Goal: Task Accomplishment & Management: Use online tool/utility

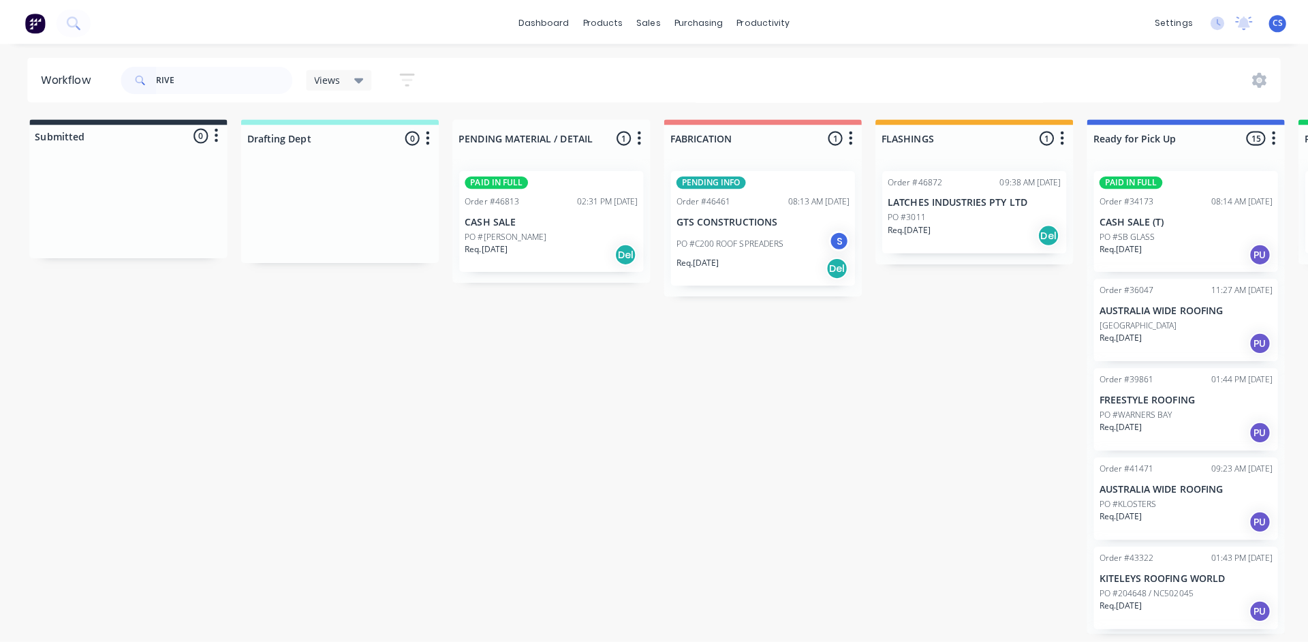
scroll to position [918, 0]
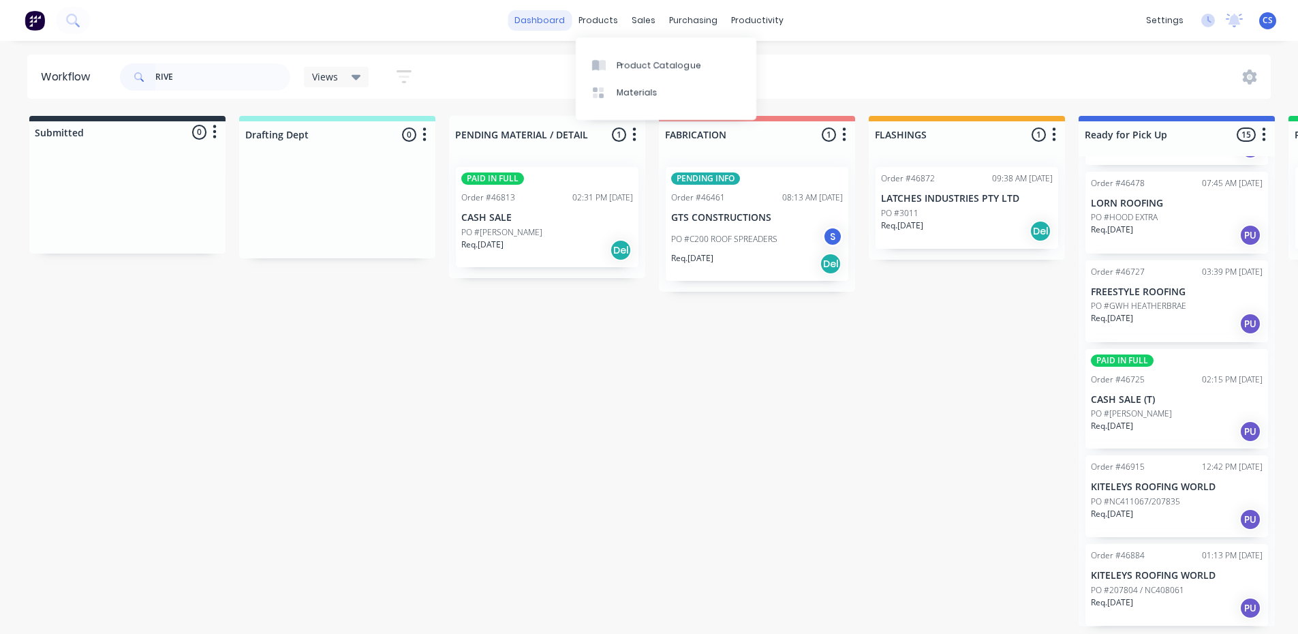
click at [560, 25] on link "dashboard" at bounding box center [540, 20] width 64 height 20
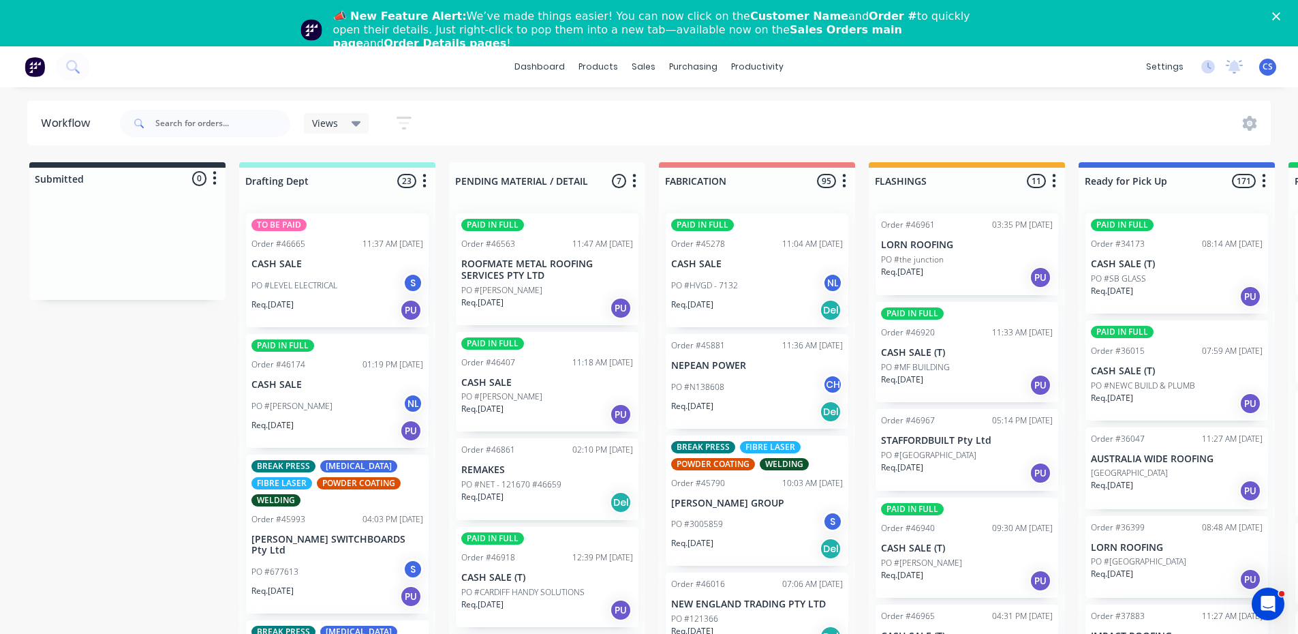
click at [1280, 17] on polygon "Close" at bounding box center [1276, 16] width 8 height 8
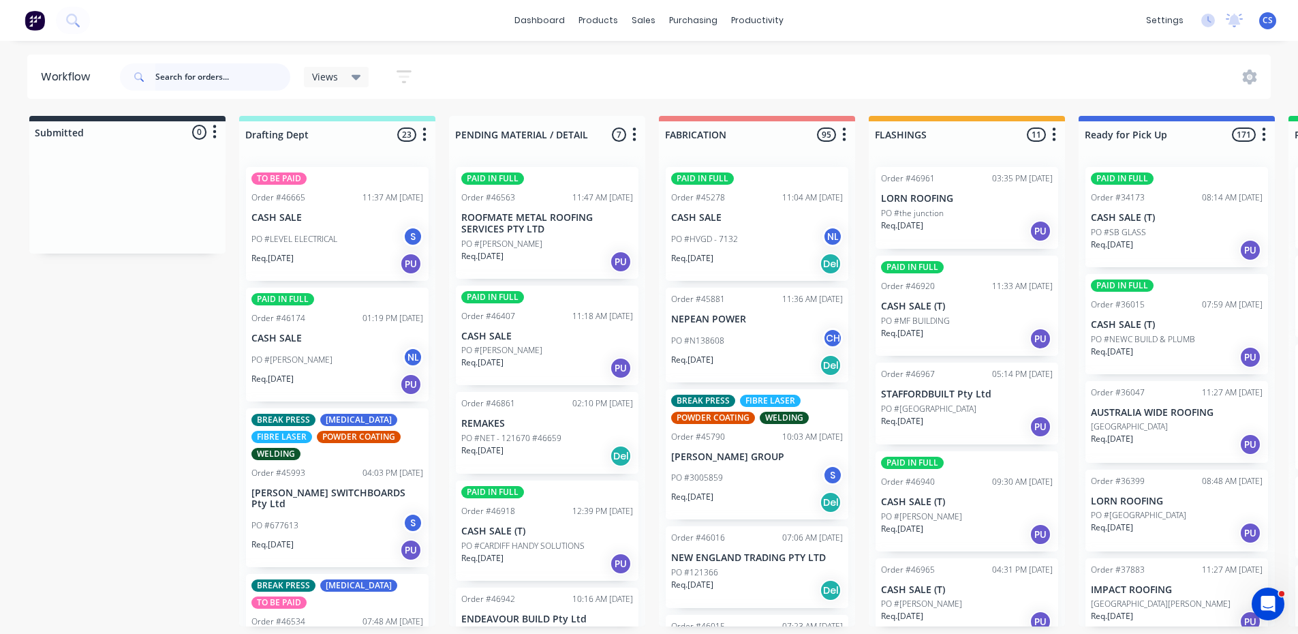
click at [268, 88] on input "text" at bounding box center [222, 76] width 135 height 27
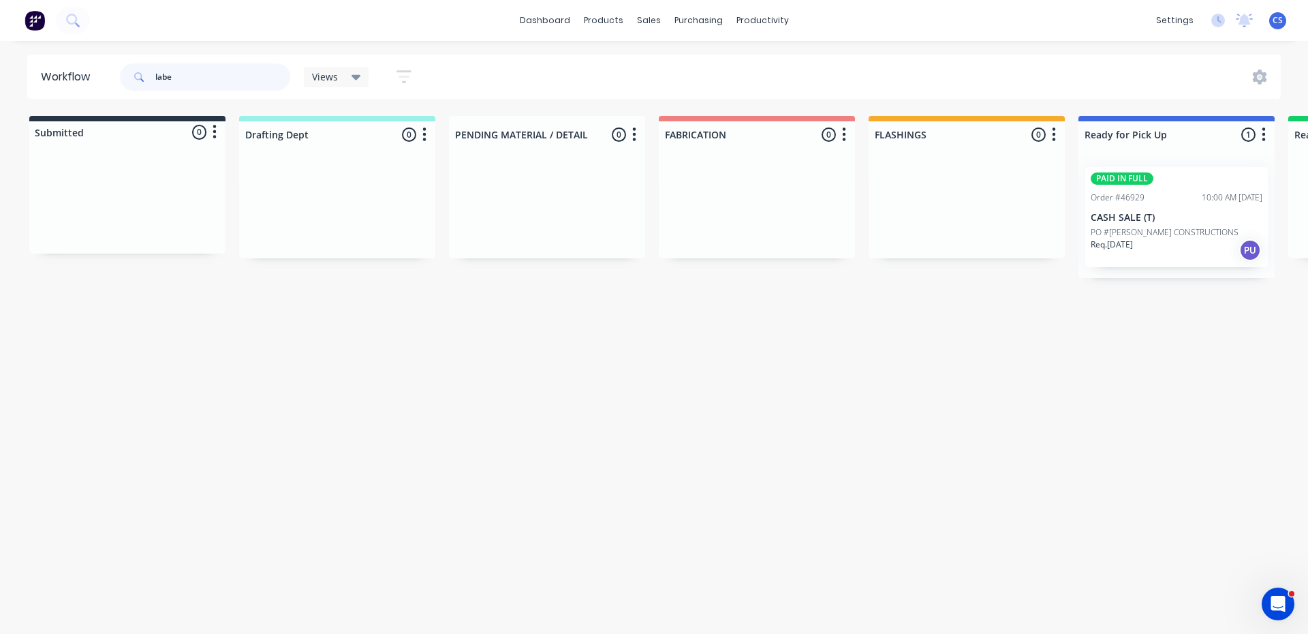
type input "labe"
click at [1135, 210] on div "PAID IN FULL Order #46929 10:00 AM 13/08/25 CASH SALE (T) PO #LABELLA CONSTRUCT…" at bounding box center [1176, 217] width 183 height 100
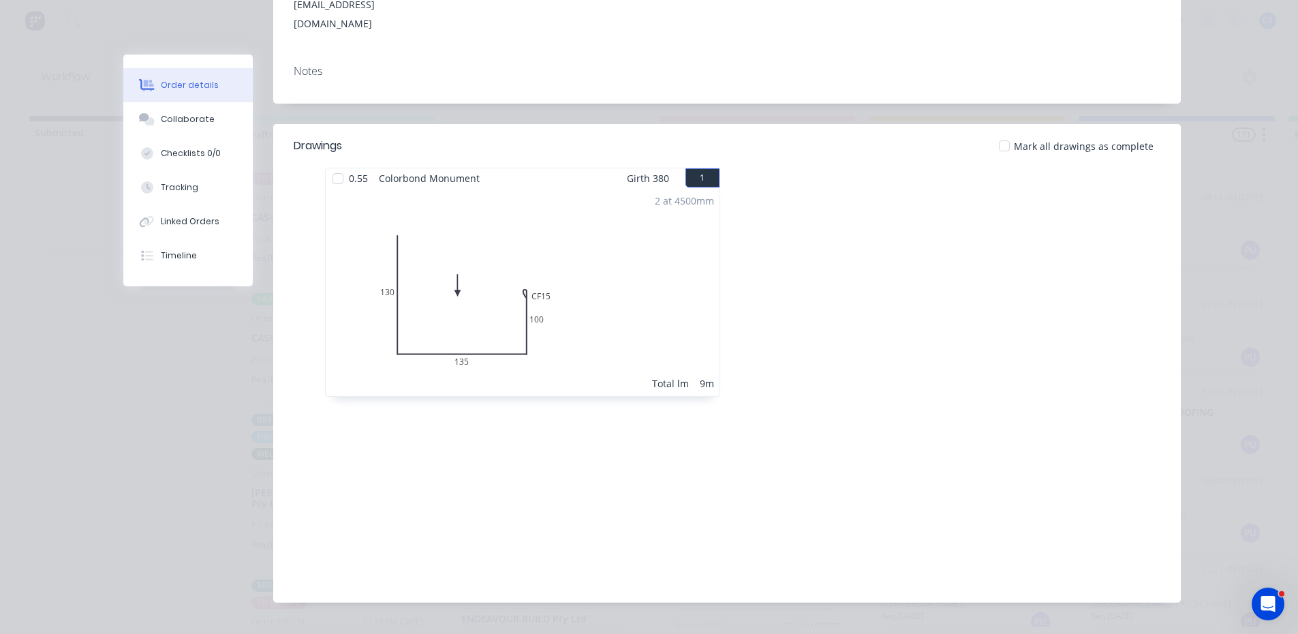
scroll to position [273, 0]
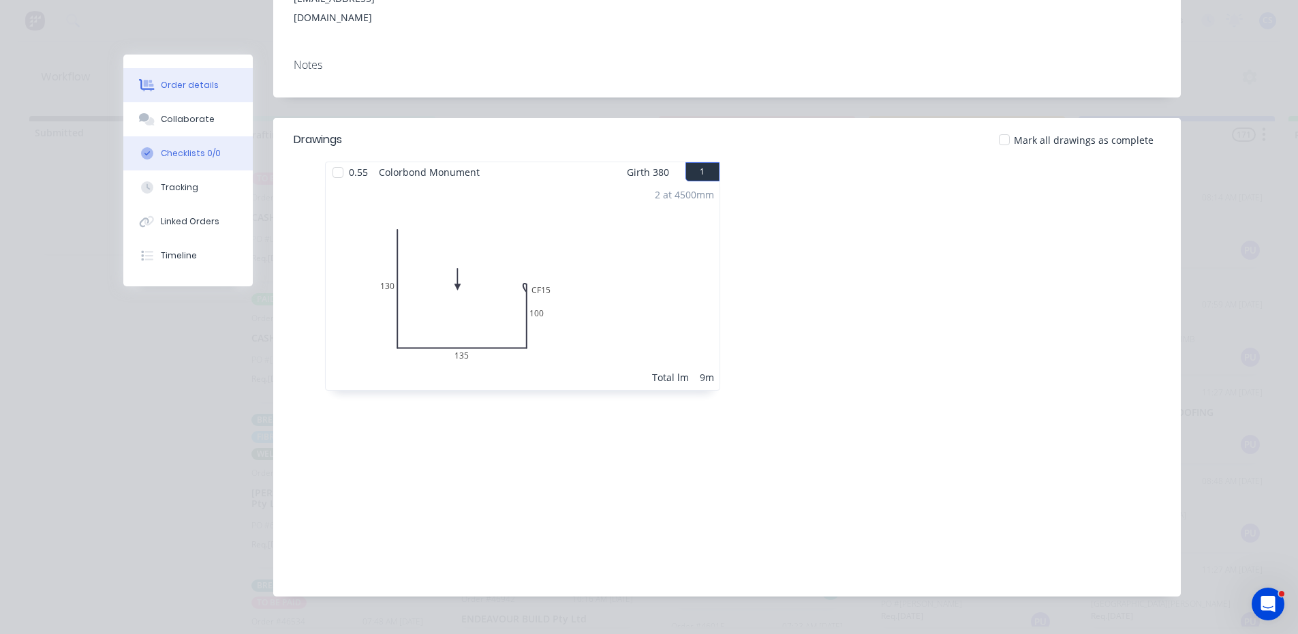
click at [202, 157] on div "Checklists 0/0" at bounding box center [191, 153] width 60 height 12
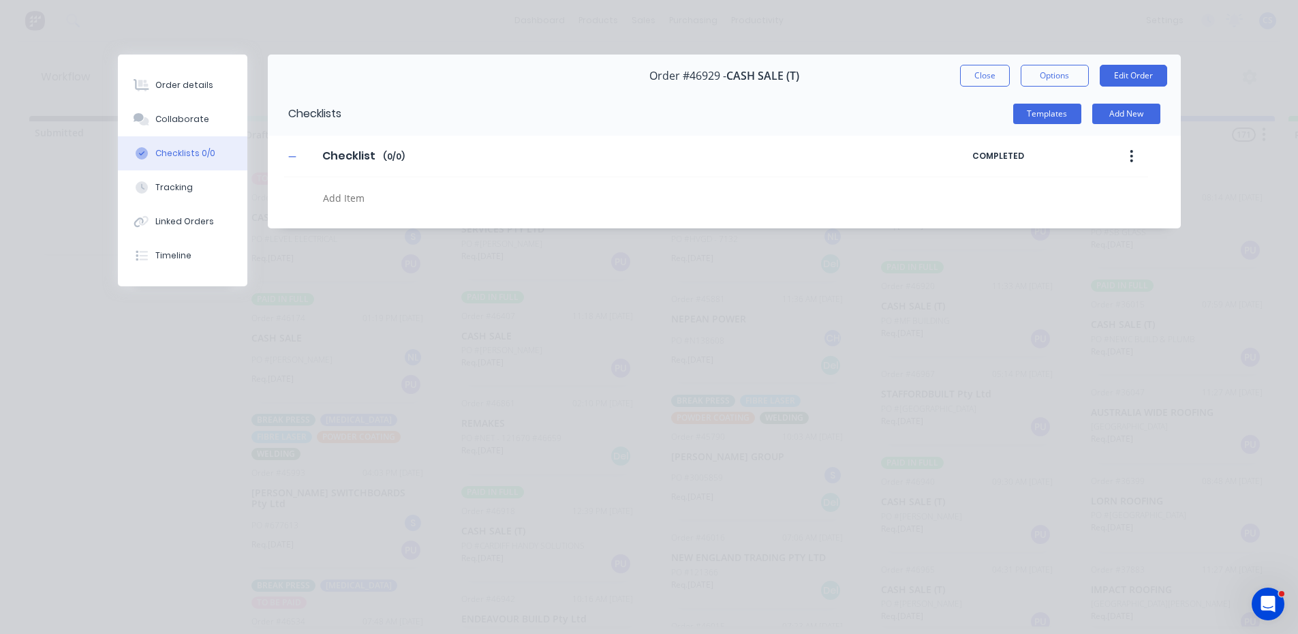
type textarea "x"
click at [191, 112] on button "Collaborate" at bounding box center [182, 119] width 129 height 34
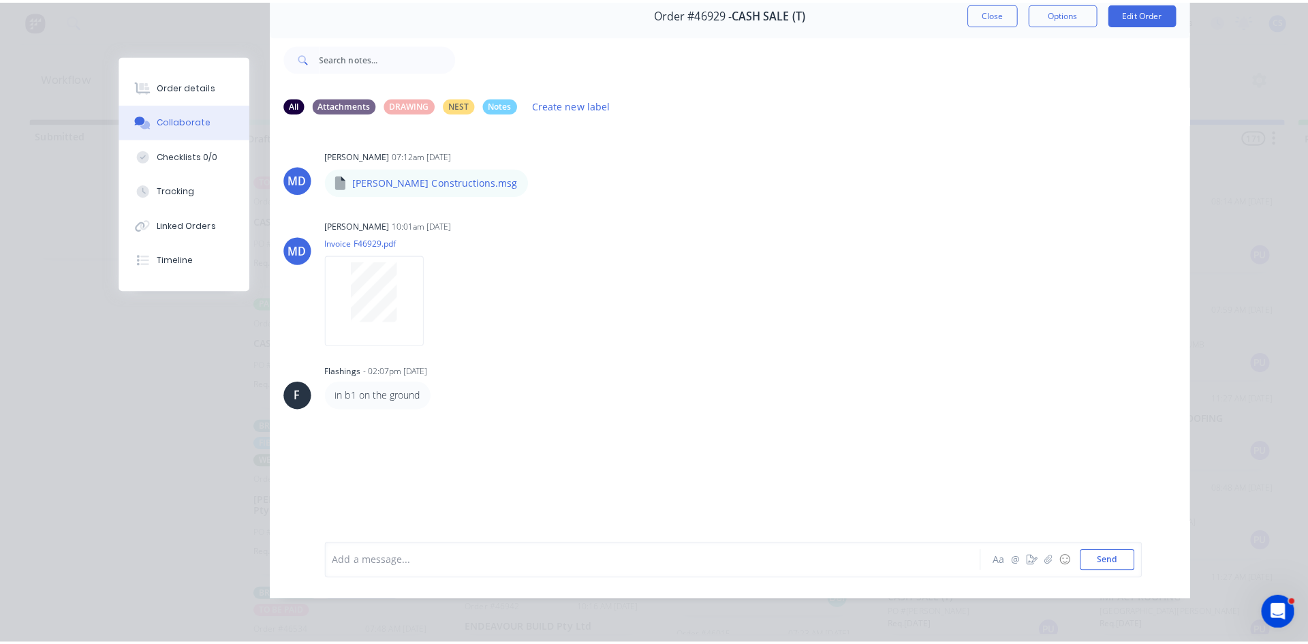
scroll to position [72, 0]
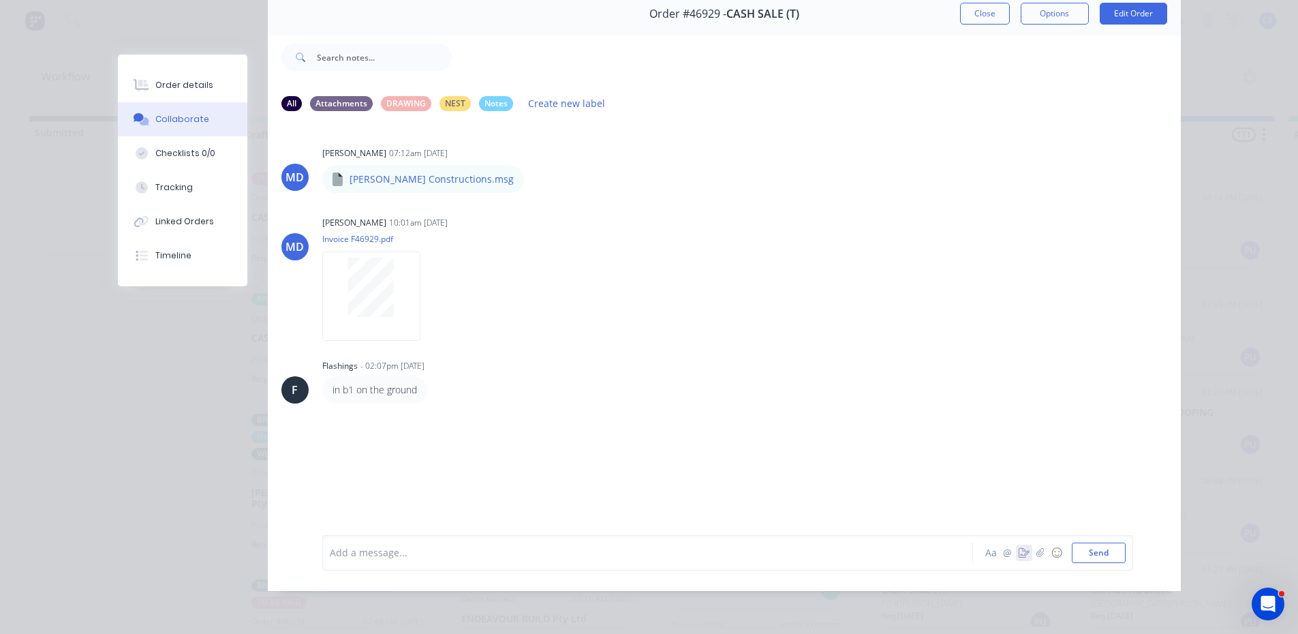
click at [1021, 555] on icon "button" at bounding box center [1024, 553] width 11 height 10
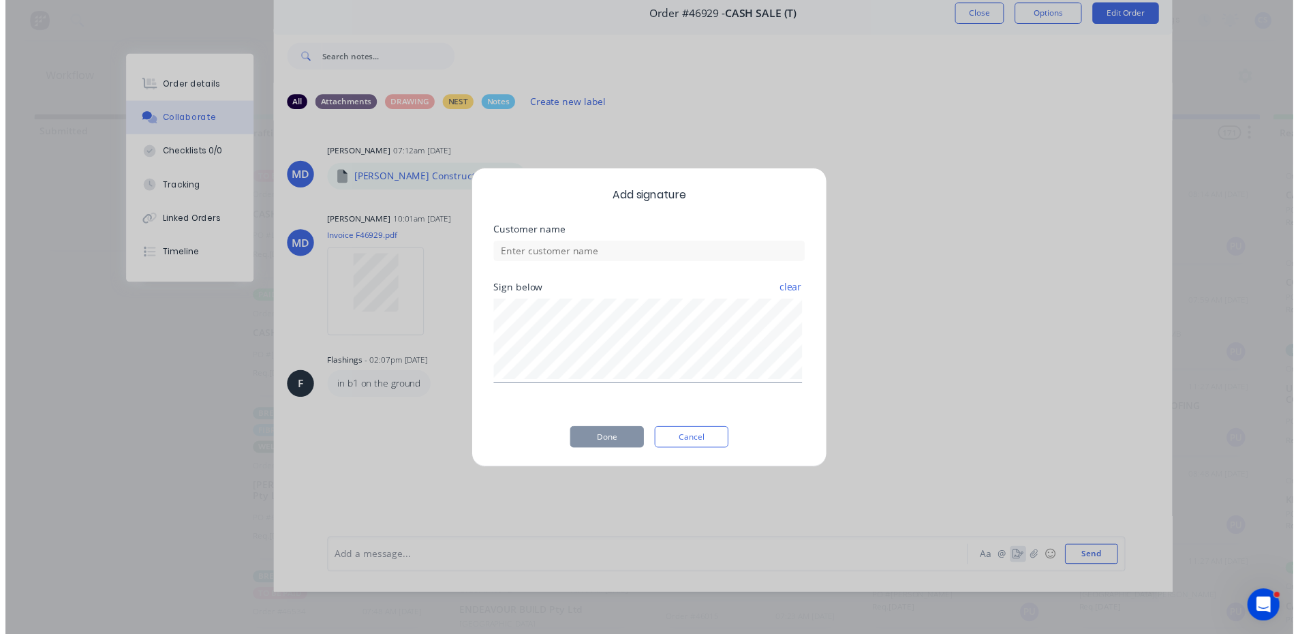
scroll to position [62, 0]
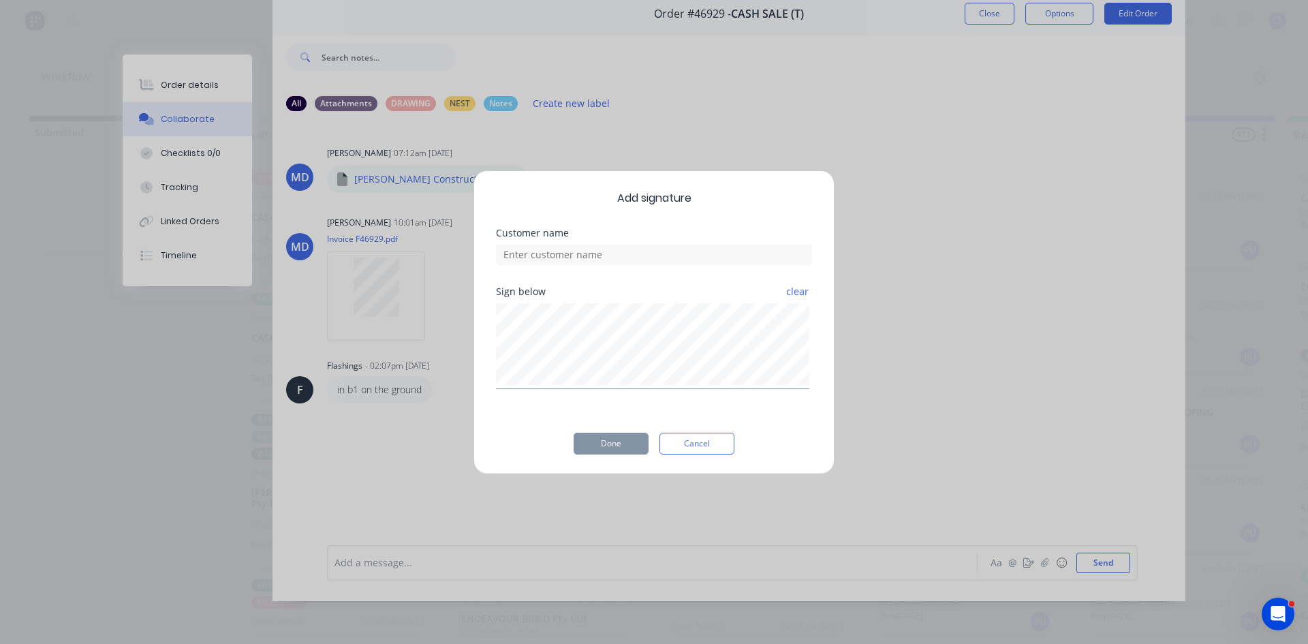
drag, startPoint x: 542, startPoint y: 229, endPoint x: 539, endPoint y: 238, distance: 9.5
click at [542, 228] on div "Customer name" at bounding box center [654, 233] width 316 height 10
click at [532, 255] on input at bounding box center [654, 255] width 316 height 20
type input "Alex"
click at [617, 451] on button "Done" at bounding box center [611, 444] width 75 height 22
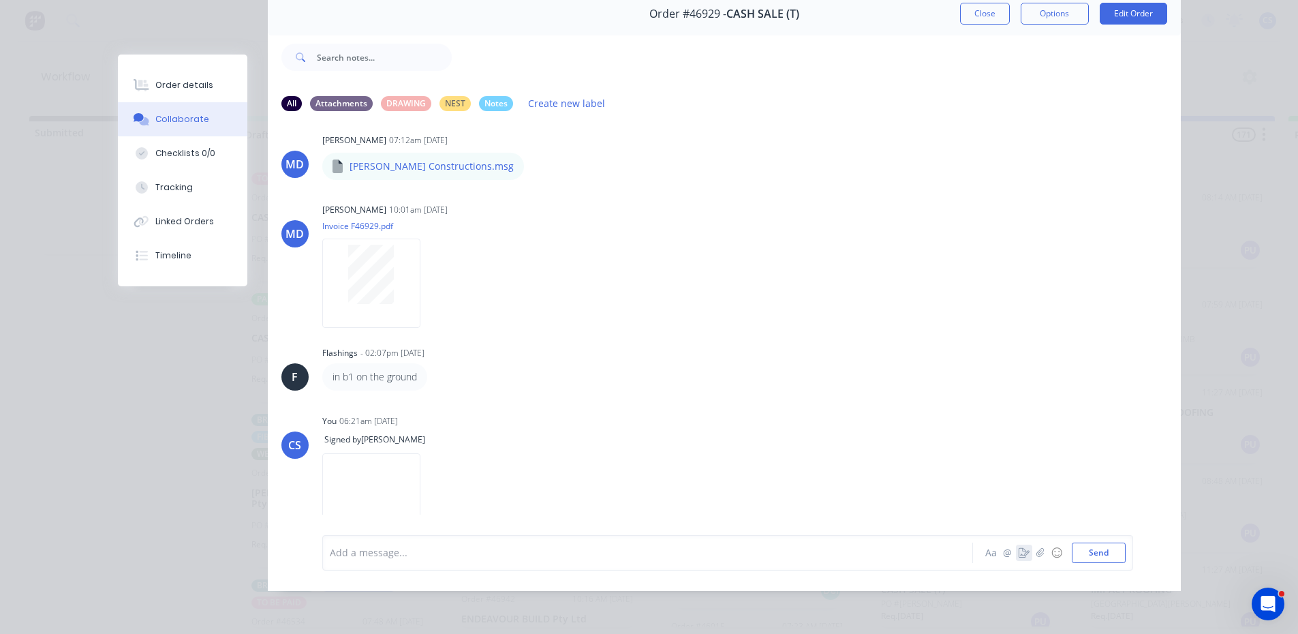
scroll to position [0, 0]
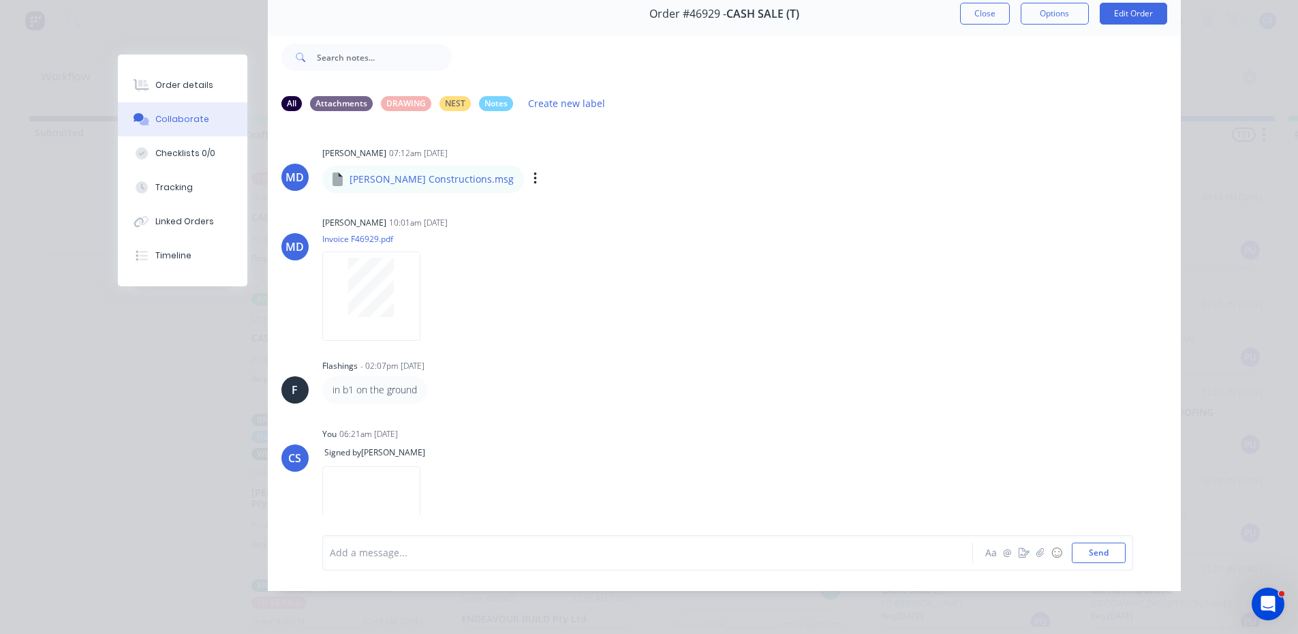
click at [978, 155] on div "MD Mel Davis 07:12am 13/08/25 Labella Constructions.msg Labella Constructions.m…" at bounding box center [724, 167] width 913 height 49
click at [123, 89] on button "Order details" at bounding box center [182, 85] width 129 height 34
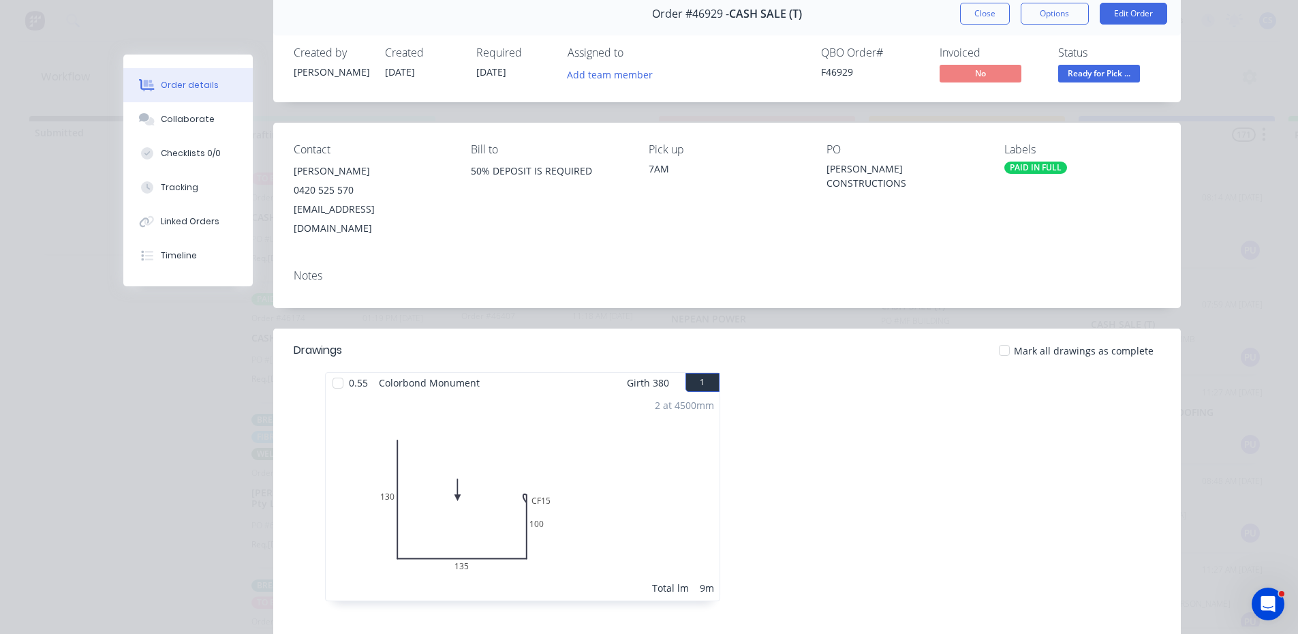
click at [1077, 76] on span "Ready for Pick ..." at bounding box center [1099, 73] width 82 height 17
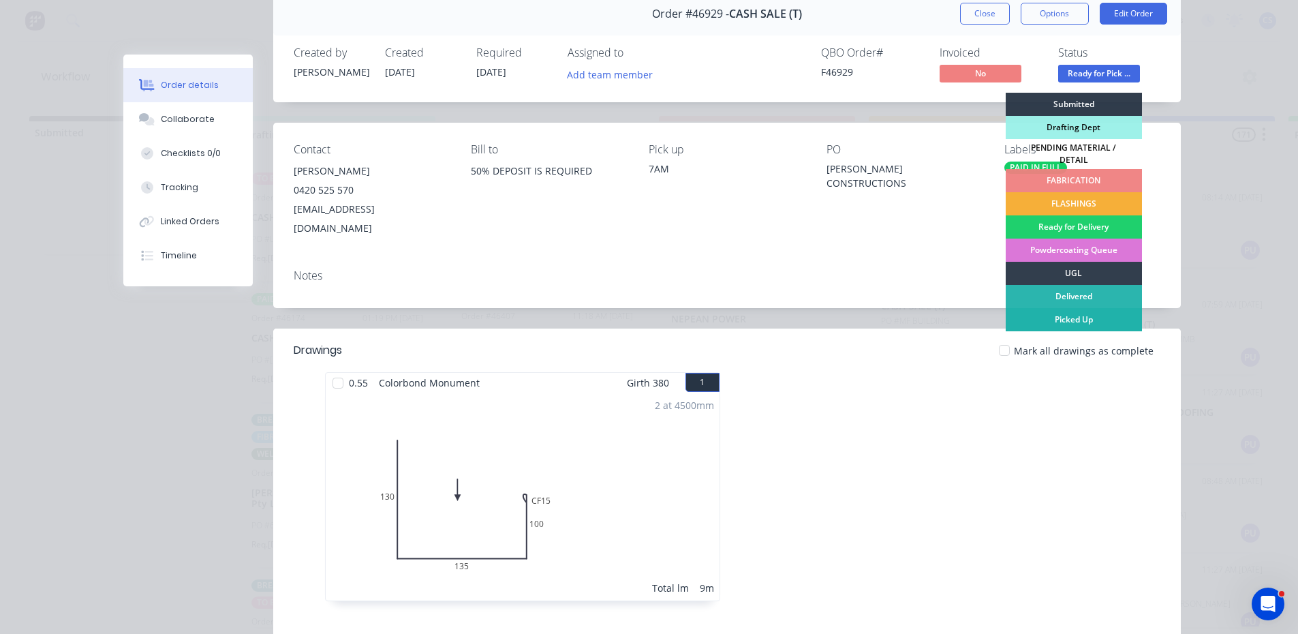
click at [1047, 316] on div "Picked Up" at bounding box center [1074, 319] width 136 height 23
